Goal: Information Seeking & Learning: Learn about a topic

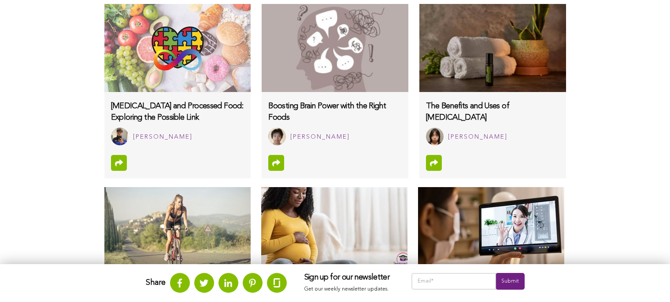
scroll to position [879, 0]
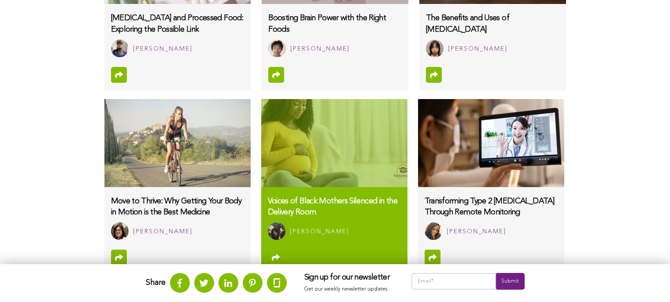
click at [320, 149] on img at bounding box center [334, 143] width 146 height 88
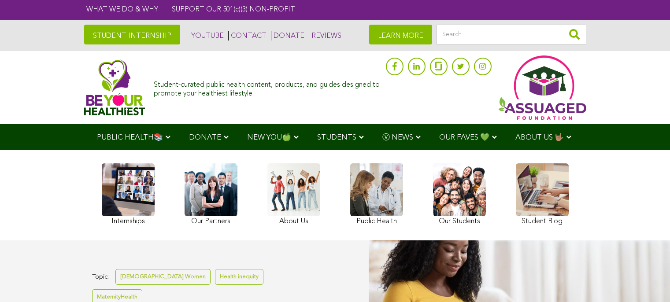
click at [134, 36] on link "STUDENT INTERNSHIP" at bounding box center [132, 35] width 96 height 20
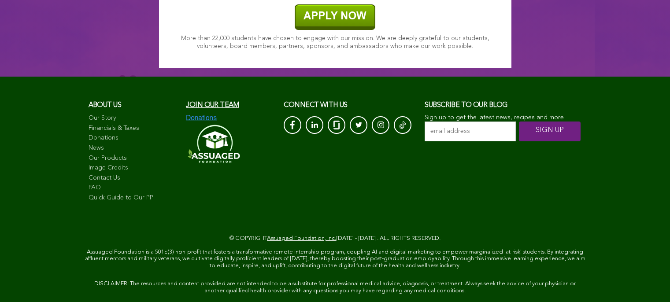
scroll to position [6300, 0]
